Goal: Check status: Check status

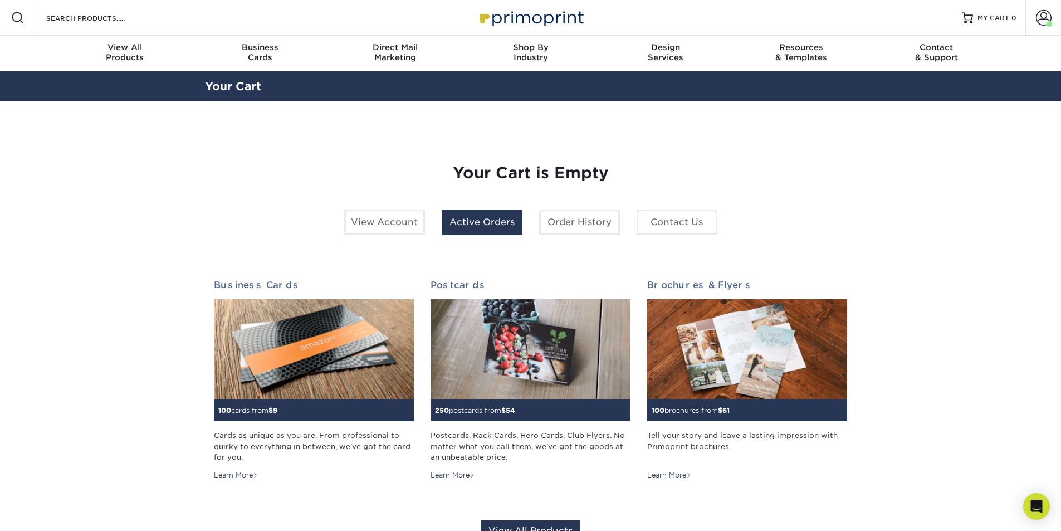
click at [473, 221] on link "Active Orders" at bounding box center [482, 222] width 81 height 26
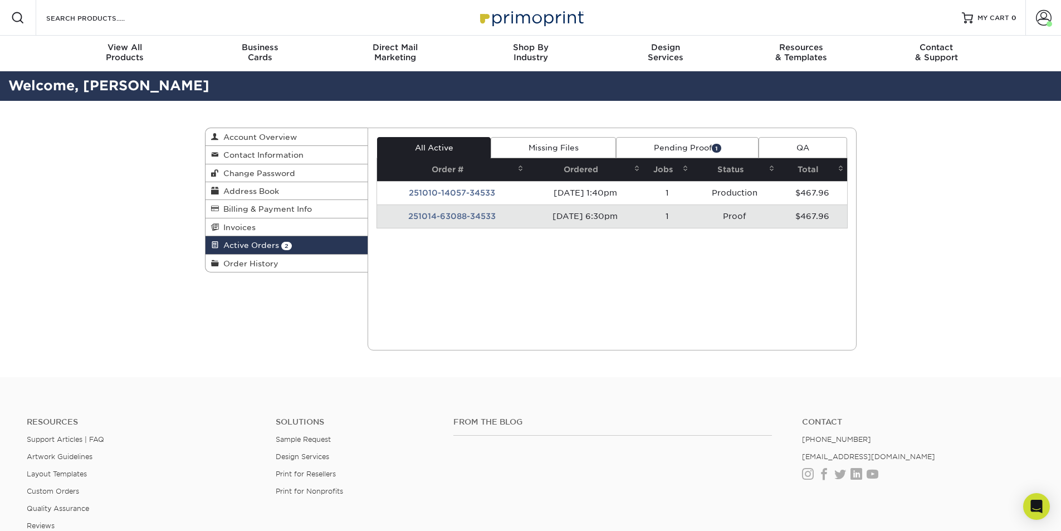
click at [455, 214] on td "251014-63088-34533" at bounding box center [452, 215] width 150 height 23
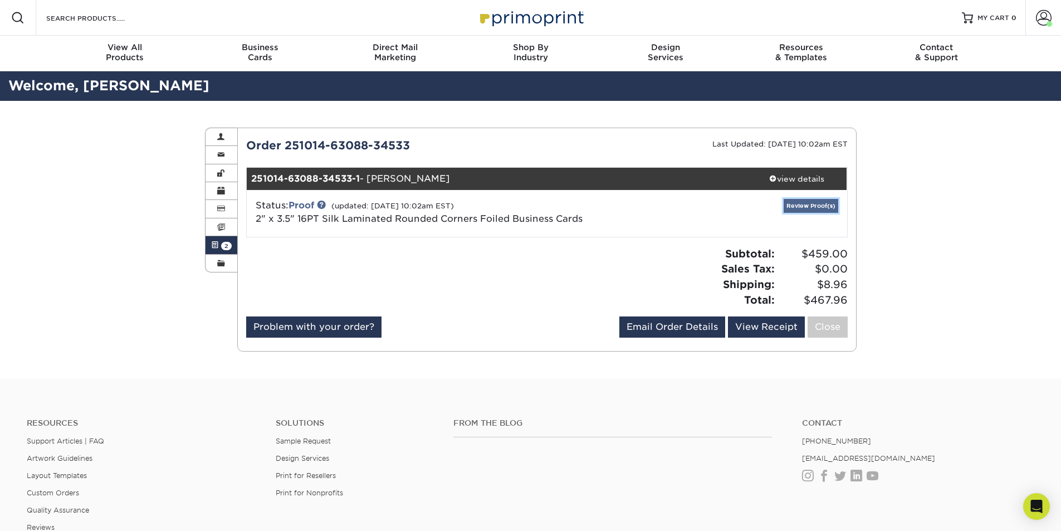
click at [806, 207] on link "Review Proof(s)" at bounding box center [811, 206] width 55 height 14
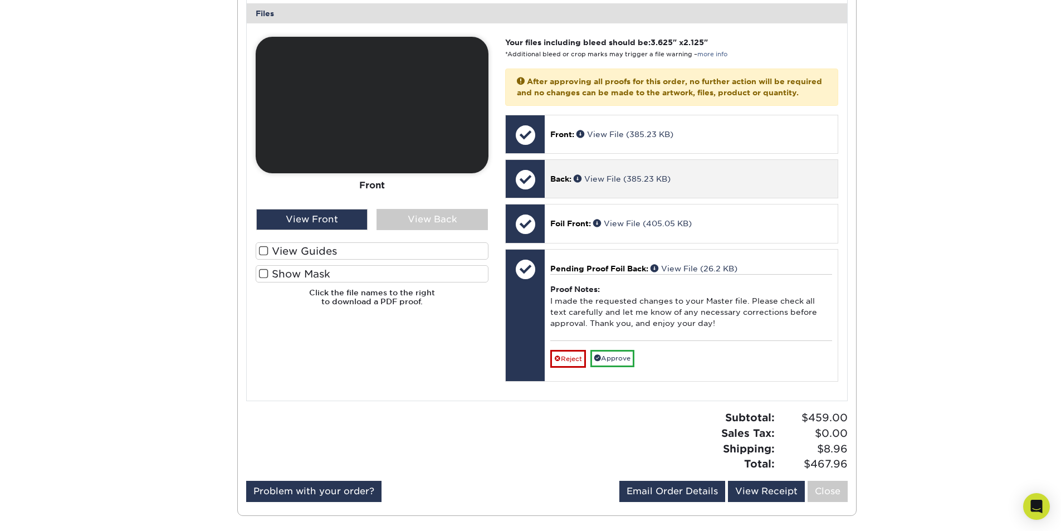
scroll to position [501, 0]
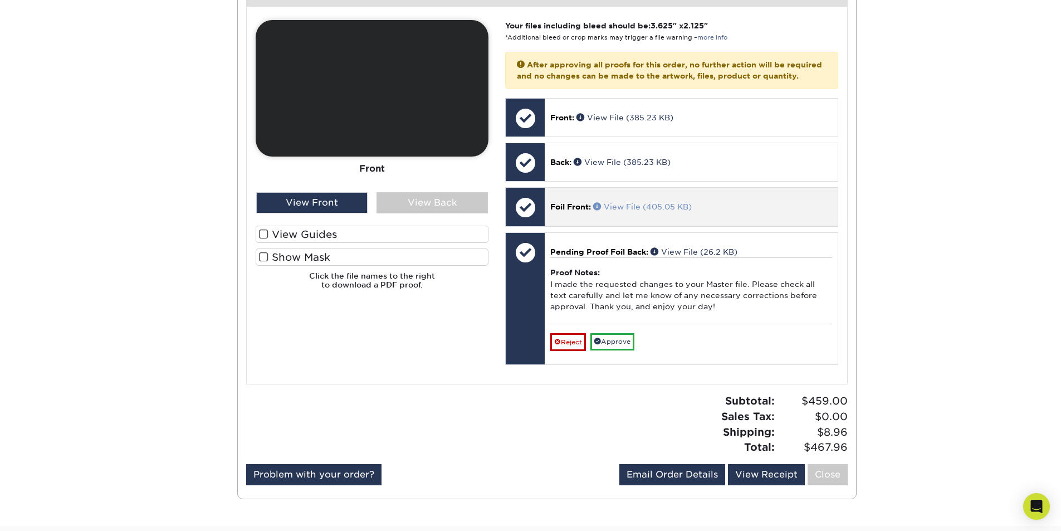
click at [639, 211] on link "View File (405.05 KB)" at bounding box center [642, 206] width 99 height 9
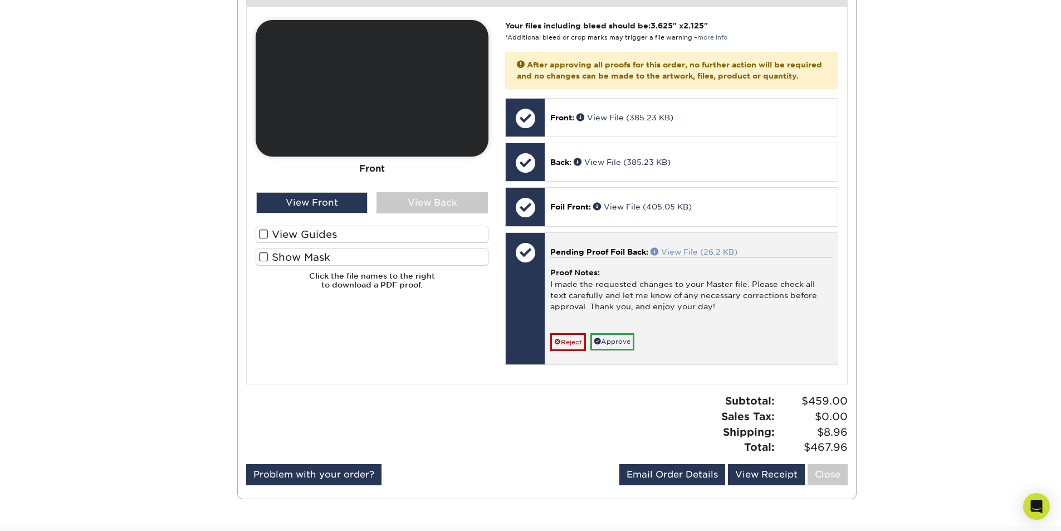
click at [703, 256] on link "View File (26.2 KB)" at bounding box center [694, 251] width 87 height 9
click at [627, 350] on link "Approve" at bounding box center [612, 341] width 44 height 17
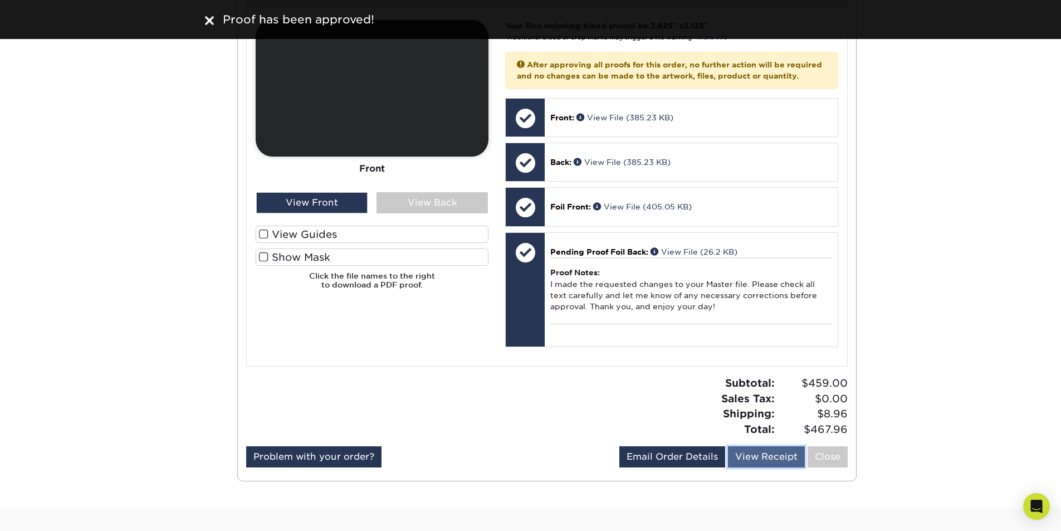
click at [766, 467] on link "View Receipt" at bounding box center [766, 456] width 77 height 21
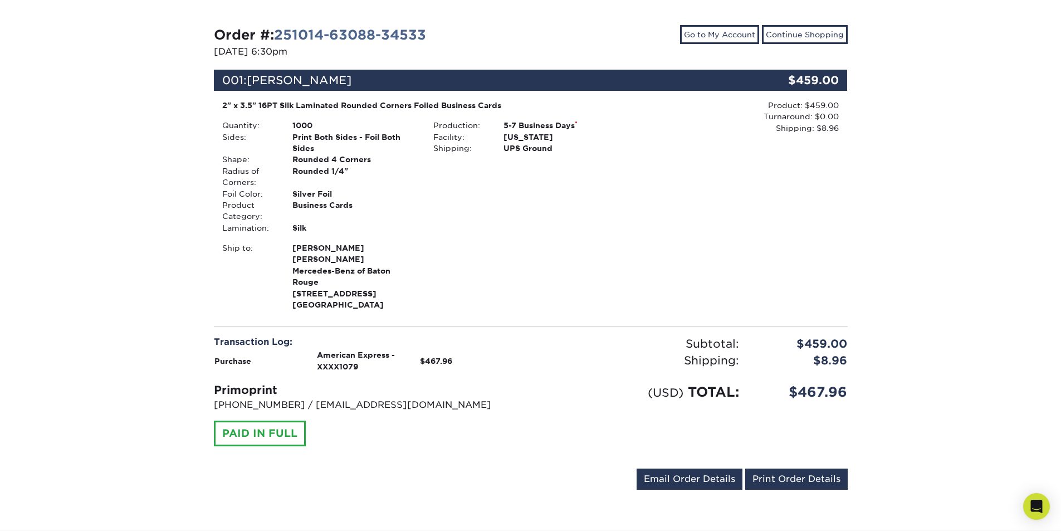
scroll to position [13, 0]
